Goal: Information Seeking & Learning: Learn about a topic

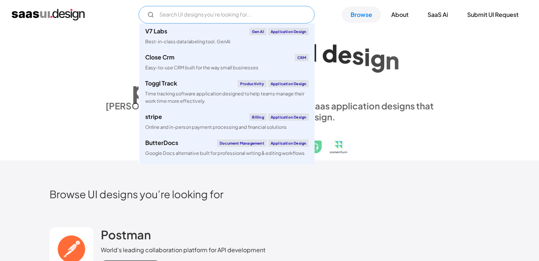
click at [225, 18] on input "Email Form" at bounding box center [227, 15] width 176 height 18
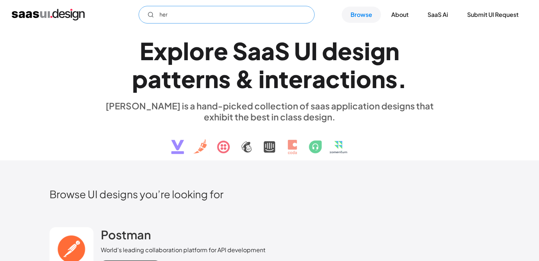
type input "hero"
click at [302, 10] on input "hero" at bounding box center [227, 15] width 176 height 18
click at [281, 15] on input "hero" at bounding box center [227, 15] width 176 height 18
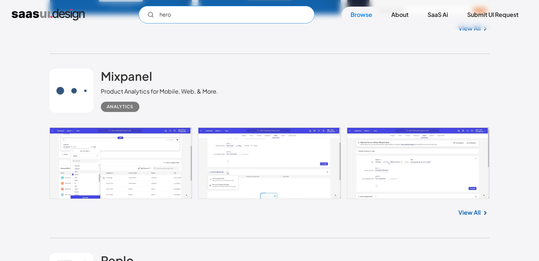
scroll to position [1904, 0]
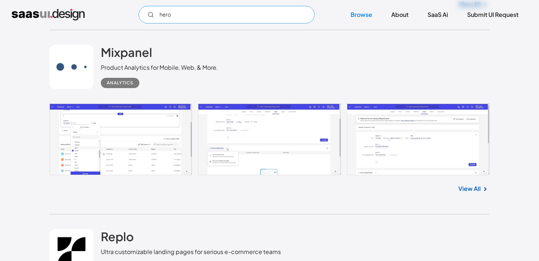
click at [262, 14] on input "hero" at bounding box center [227, 15] width 176 height 18
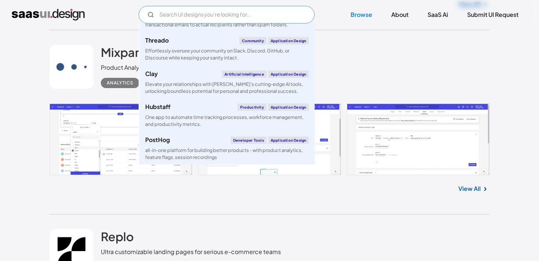
scroll to position [451, 0]
click at [356, 70] on div "Mixpanel Product Analytics for Mobile, Web, & More. Analytics" at bounding box center [270, 66] width 440 height 73
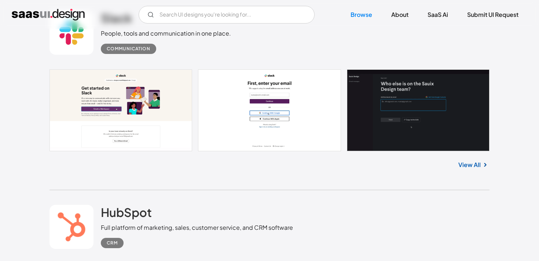
scroll to position [8220, 0]
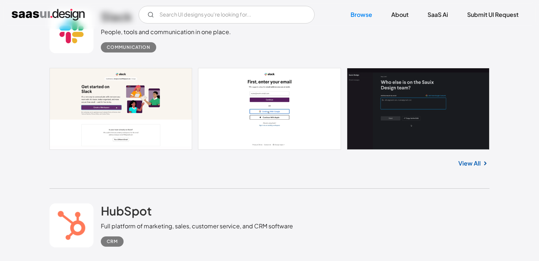
click at [83, 35] on link at bounding box center [72, 31] width 44 height 44
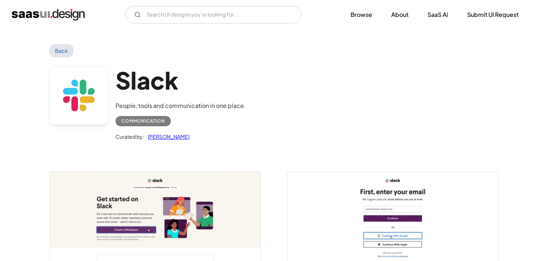
click at [157, 138] on link "[PERSON_NAME]" at bounding box center [166, 136] width 45 height 9
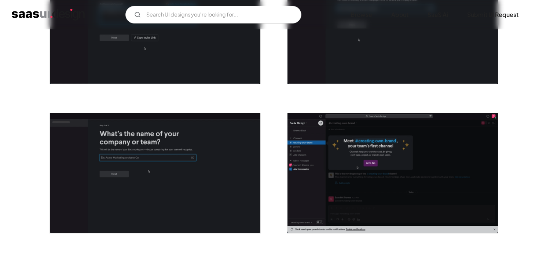
scroll to position [266, 0]
